Goal: Communication & Community: Answer question/provide support

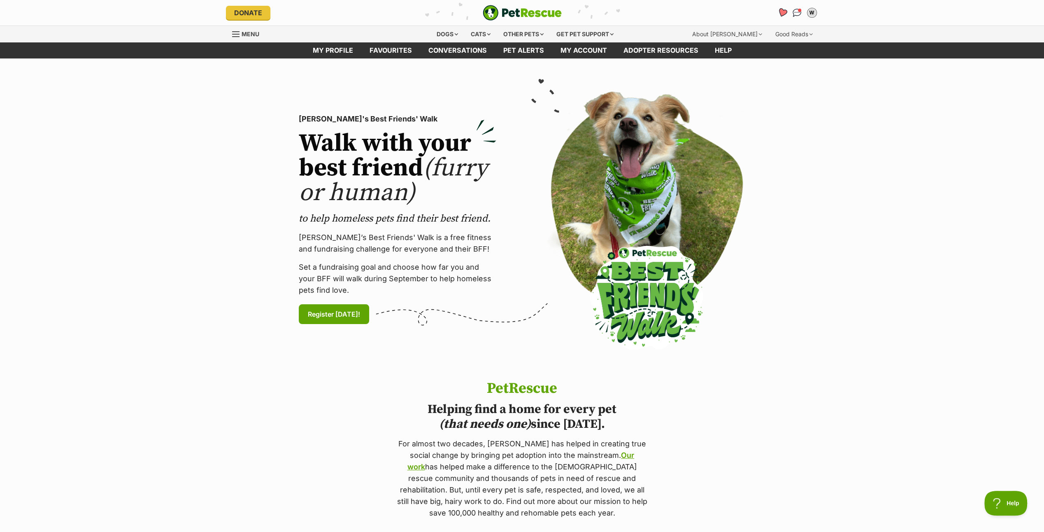
click at [780, 12] on icon "Favourites" at bounding box center [782, 12] width 10 height 9
click at [797, 9] on img "Conversations" at bounding box center [796, 12] width 11 height 11
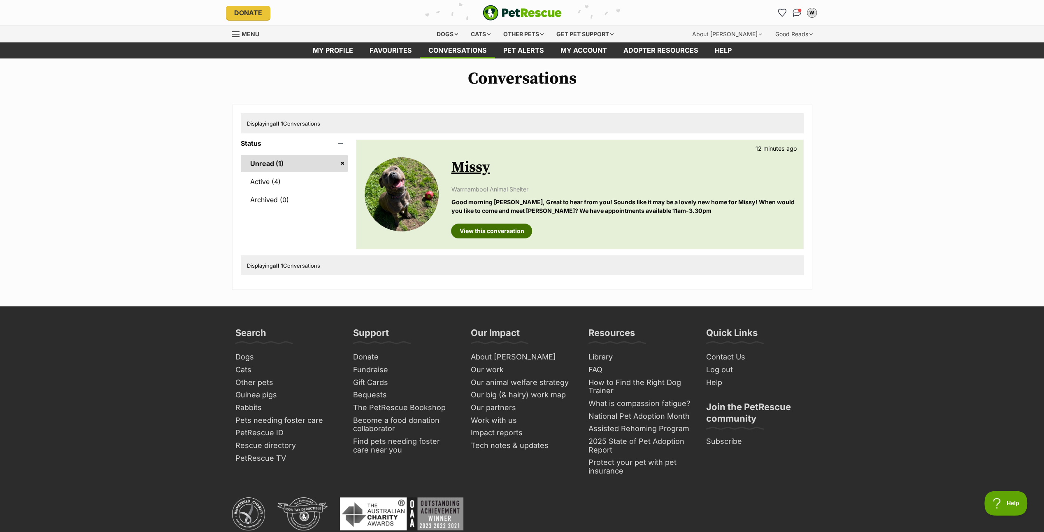
click at [484, 227] on link "View this conversation" at bounding box center [491, 230] width 81 height 15
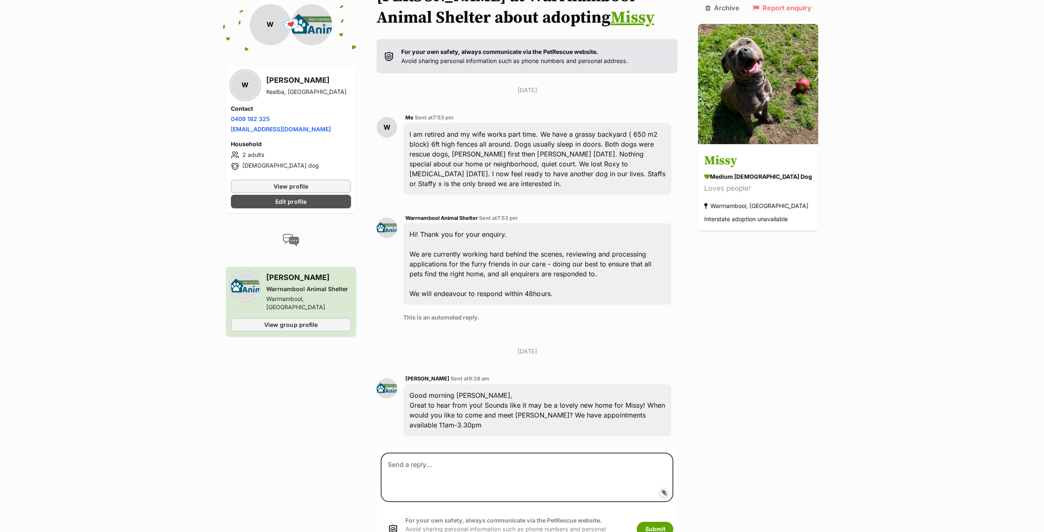
scroll to position [247, 0]
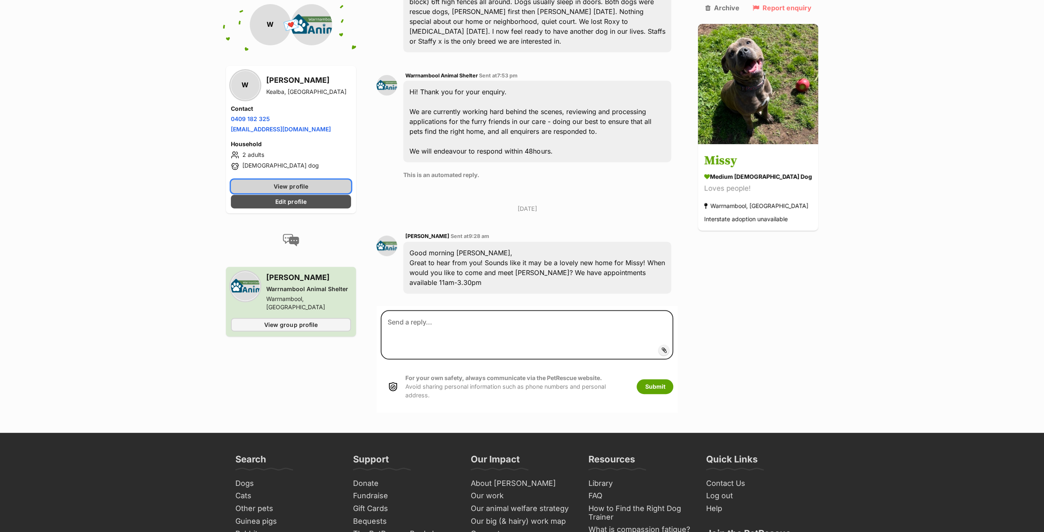
click at [277, 184] on span "View profile" at bounding box center [291, 186] width 34 height 9
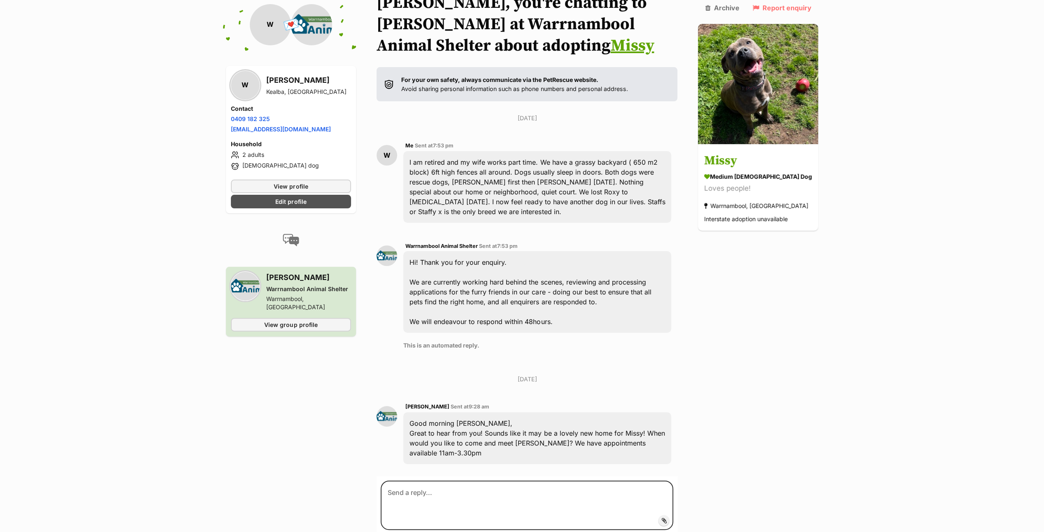
scroll to position [0, 0]
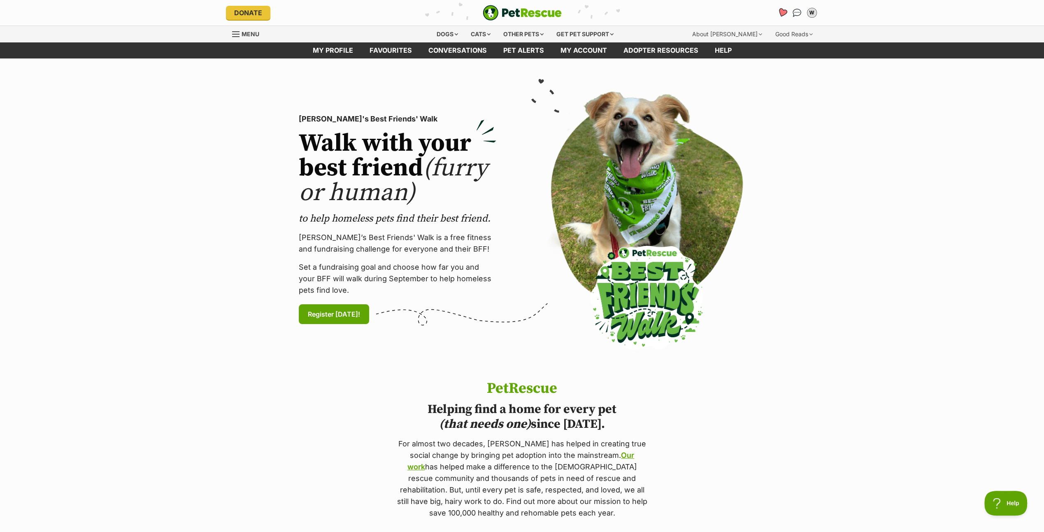
click at [781, 9] on icon "Favourites" at bounding box center [782, 12] width 10 height 9
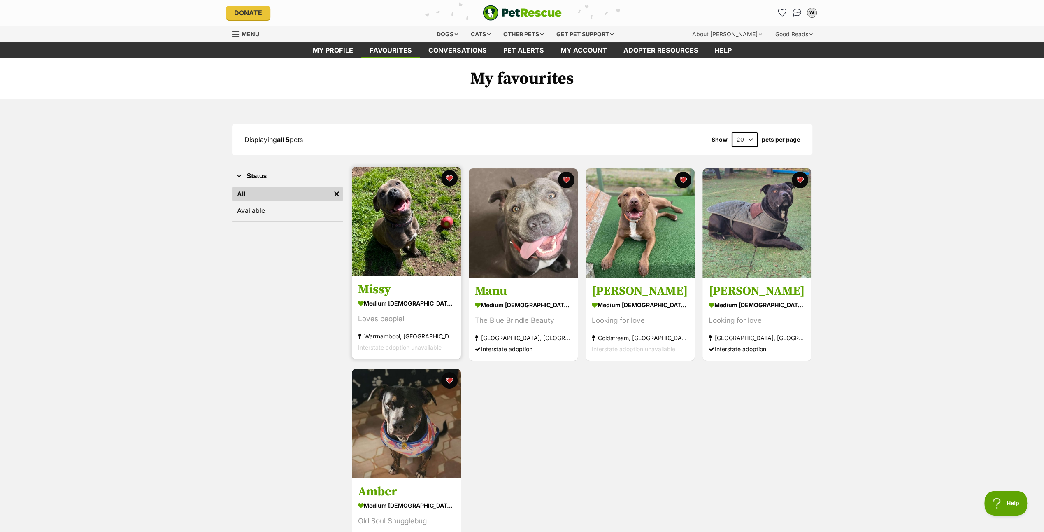
click at [419, 219] on img at bounding box center [406, 221] width 109 height 109
click at [796, 10] on img "Conversations" at bounding box center [796, 12] width 11 height 11
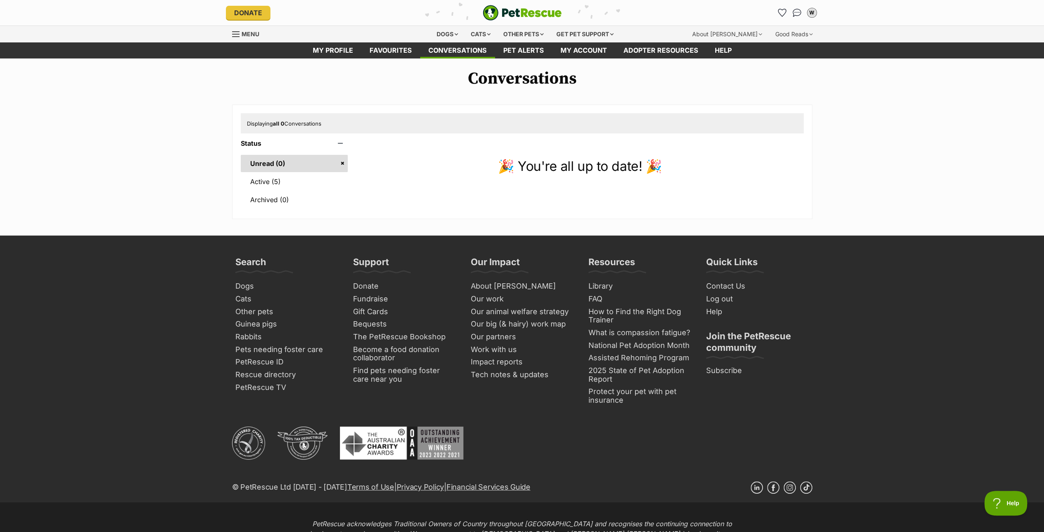
click at [280, 160] on link "Unread (0)" at bounding box center [294, 163] width 107 height 17
click at [260, 176] on link "Active (5)" at bounding box center [294, 181] width 107 height 17
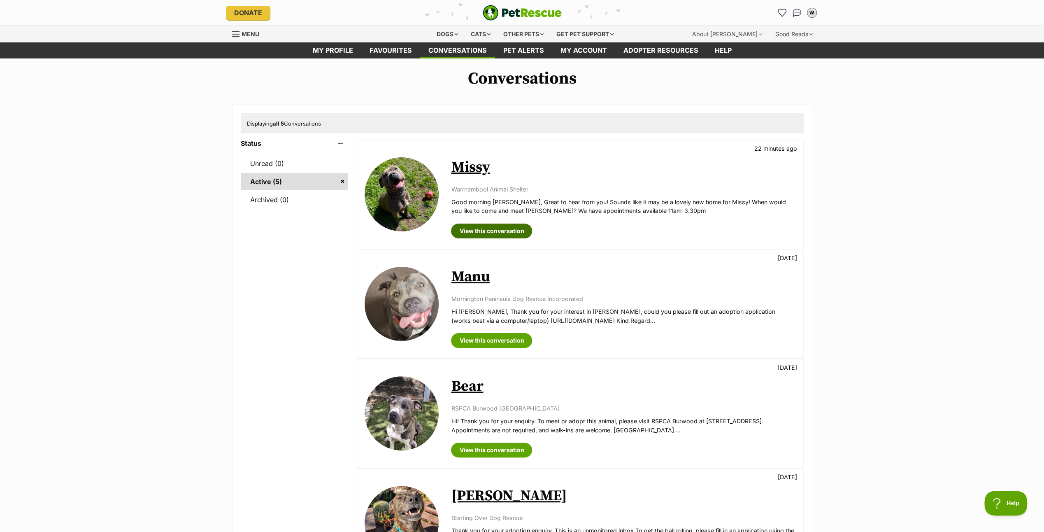
click at [493, 228] on link "View this conversation" at bounding box center [491, 230] width 81 height 15
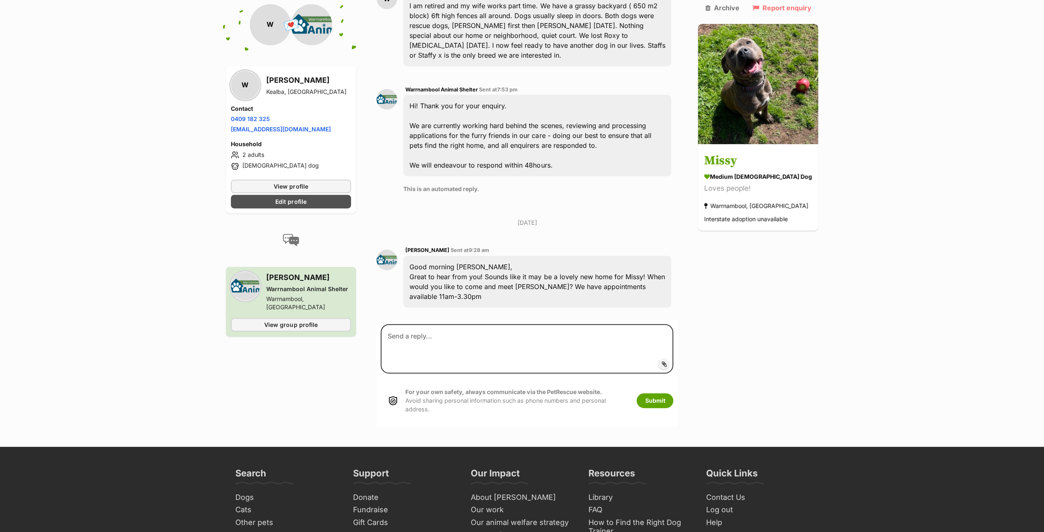
scroll to position [233, 0]
click at [279, 320] on span "View group profile" at bounding box center [290, 324] width 53 height 9
